Goal: Transaction & Acquisition: Purchase product/service

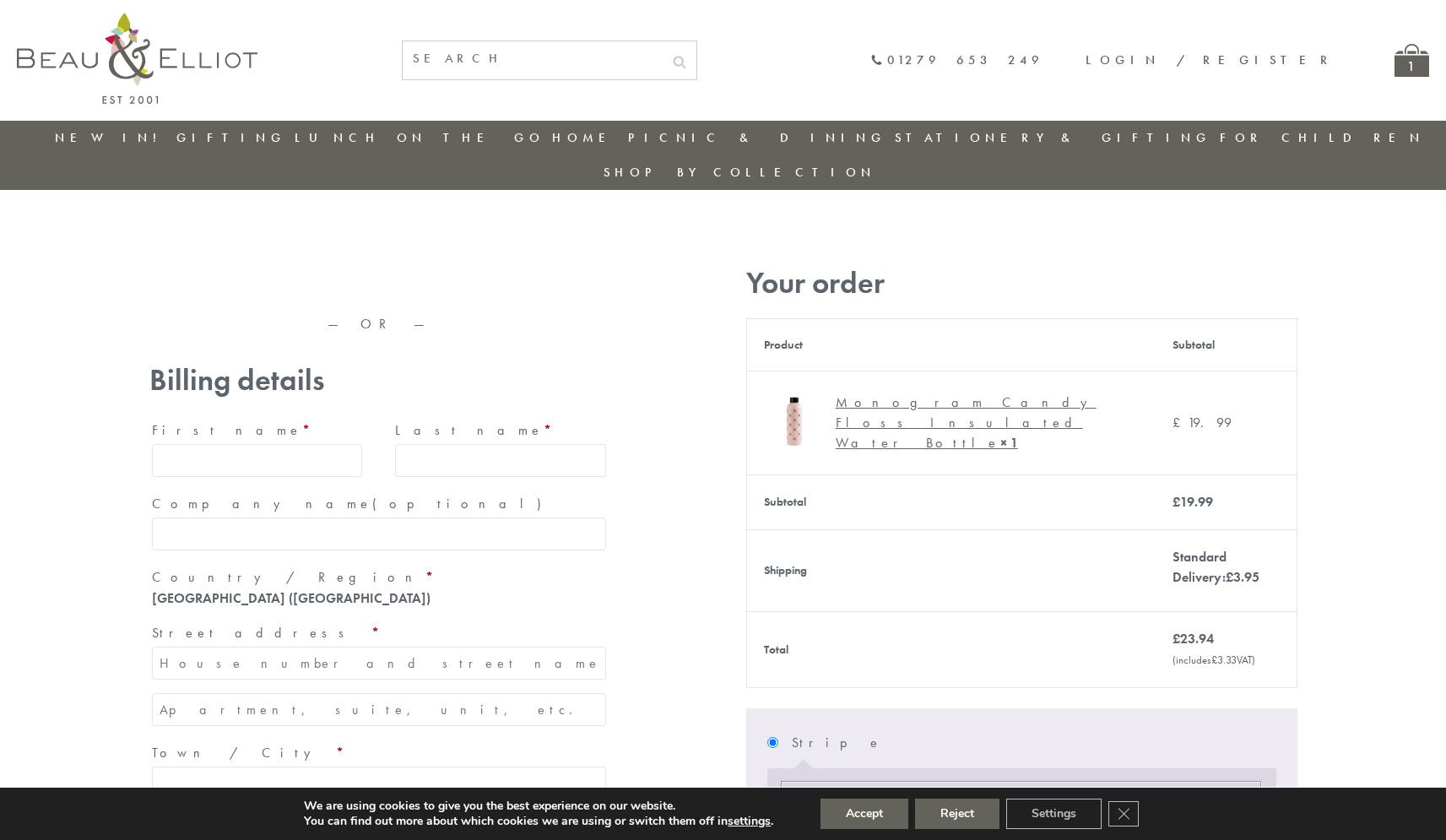
type input "[EMAIL_ADDRESS][DOMAIN_NAME]"
type input "[PERSON_NAME]"
type input "23, [GEOGRAPHIC_DATA], [GEOGRAPHIC_DATA]"
type input "[GEOGRAPHIC_DATA]"
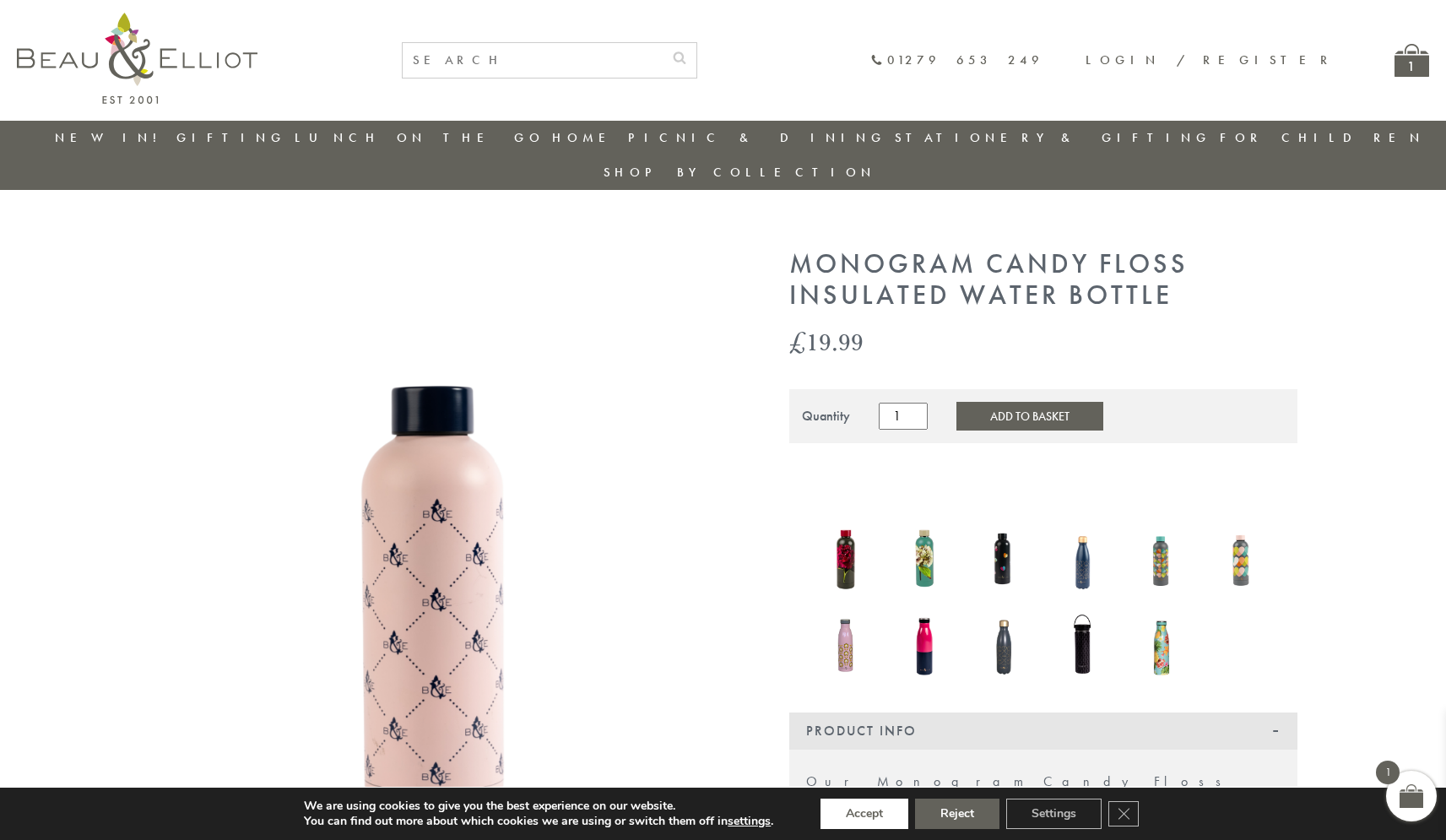
click at [864, 813] on button "Accept" at bounding box center [864, 813] width 88 height 30
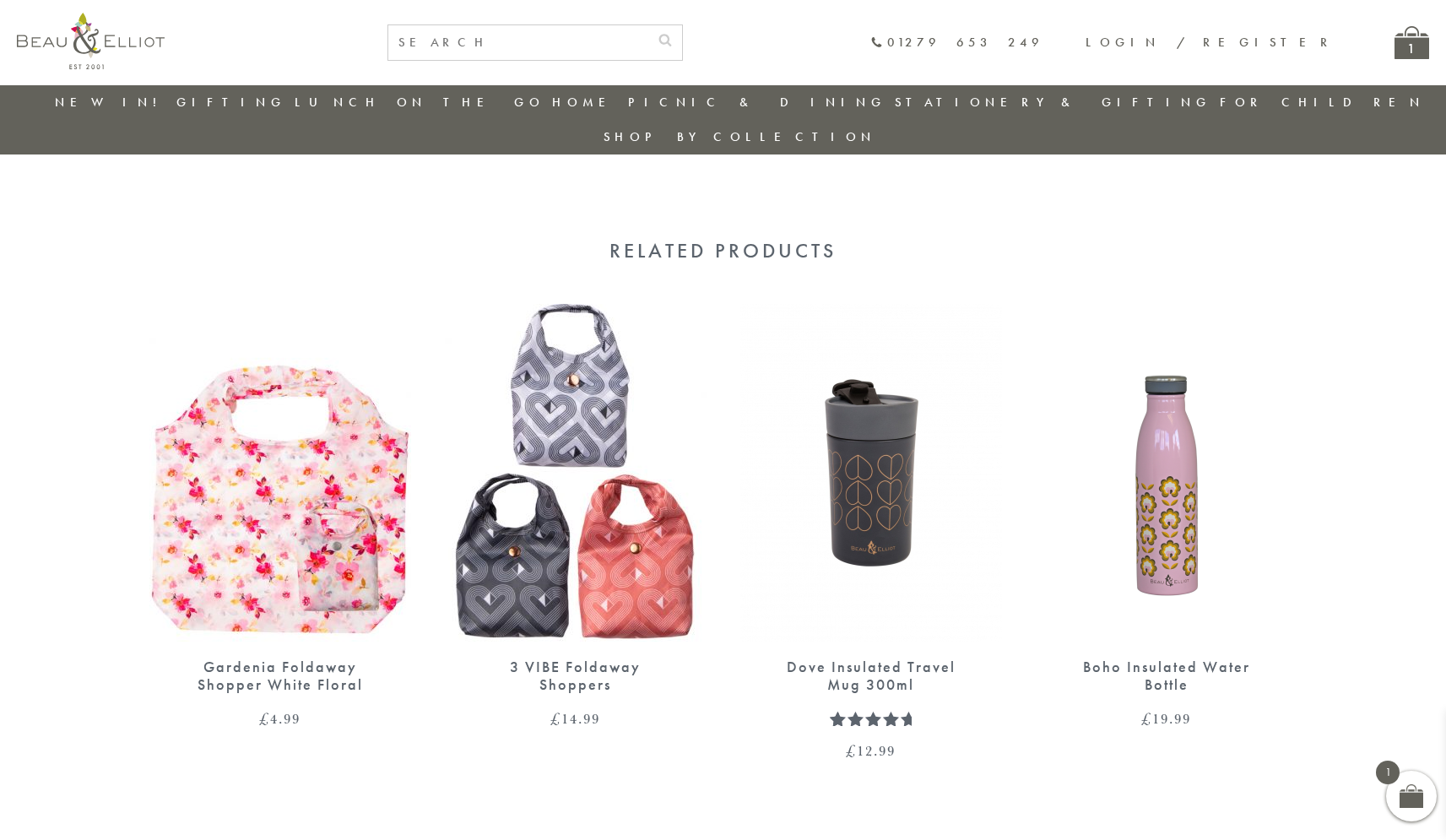
scroll to position [1347, 0]
